Goal: Use online tool/utility: Utilize a website feature to perform a specific function

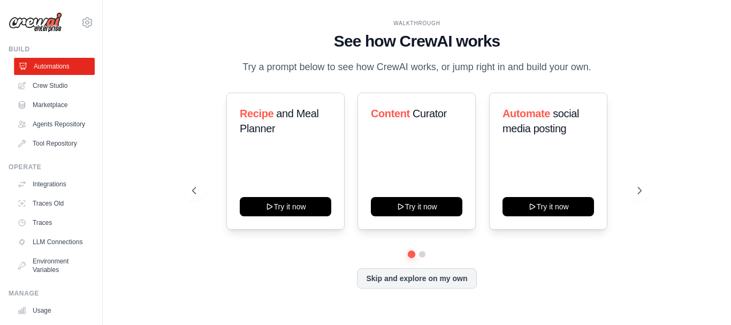
click at [42, 59] on link "Automations" at bounding box center [54, 66] width 81 height 17
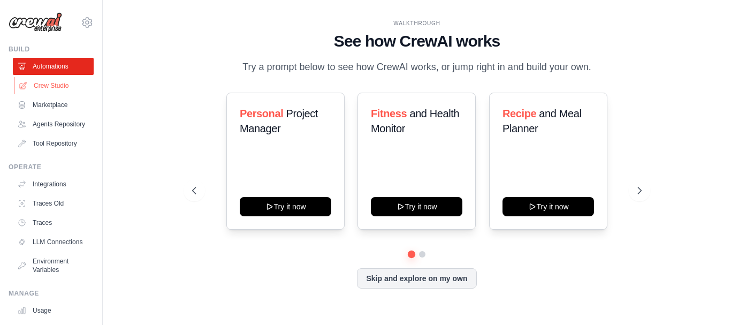
click at [50, 87] on link "Crew Studio" at bounding box center [54, 85] width 81 height 17
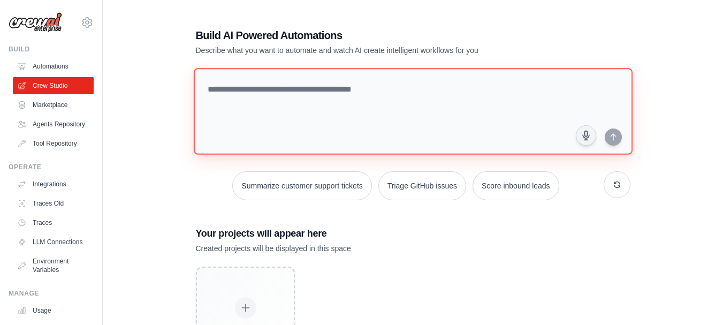
click at [323, 98] on textarea at bounding box center [412, 111] width 439 height 87
